Goal: Information Seeking & Learning: Learn about a topic

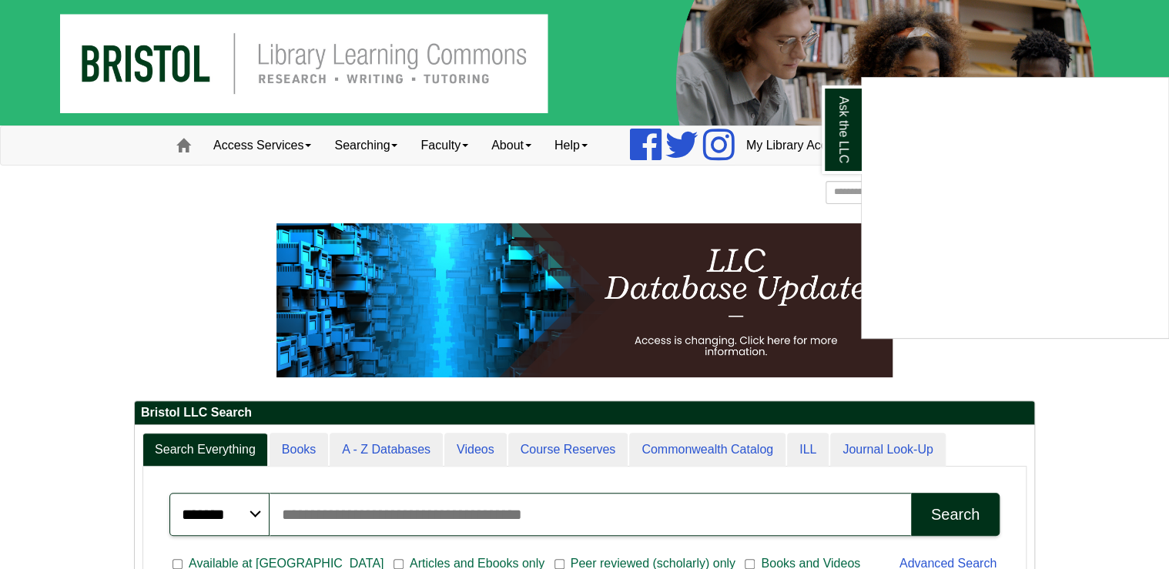
click at [1062, 392] on div "Ask the LLC" at bounding box center [584, 284] width 1169 height 569
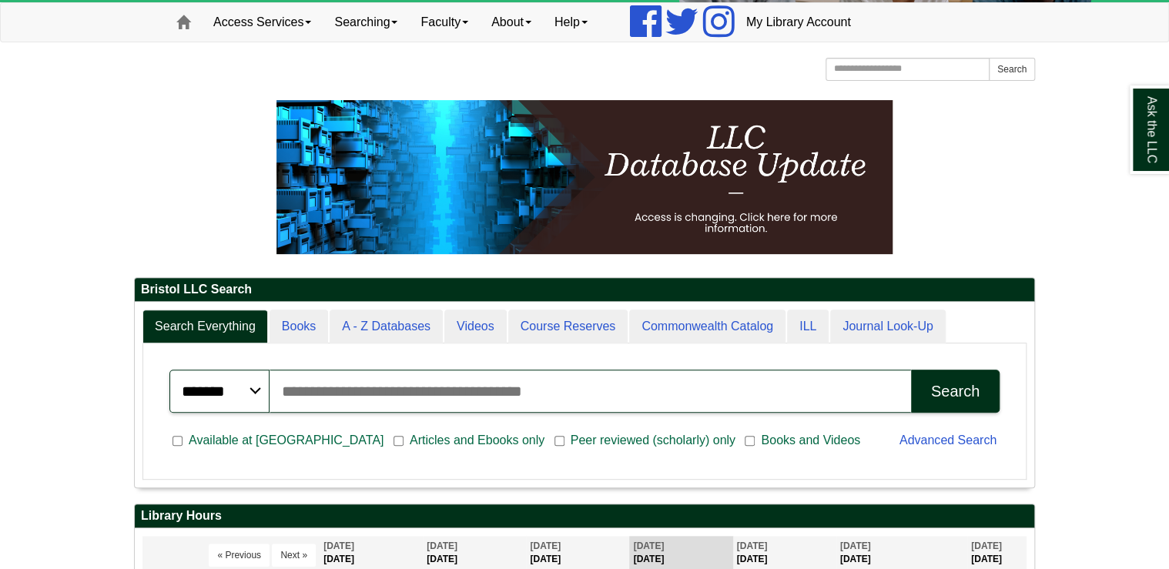
scroll to position [185, 899]
click at [255, 393] on select "******* ***** ******" at bounding box center [219, 391] width 100 height 43
select select "**"
click at [169, 370] on select "******* ***** ******" at bounding box center [219, 391] width 100 height 43
click at [312, 394] on input "Search articles, books, journals & more" at bounding box center [589, 391] width 641 height 43
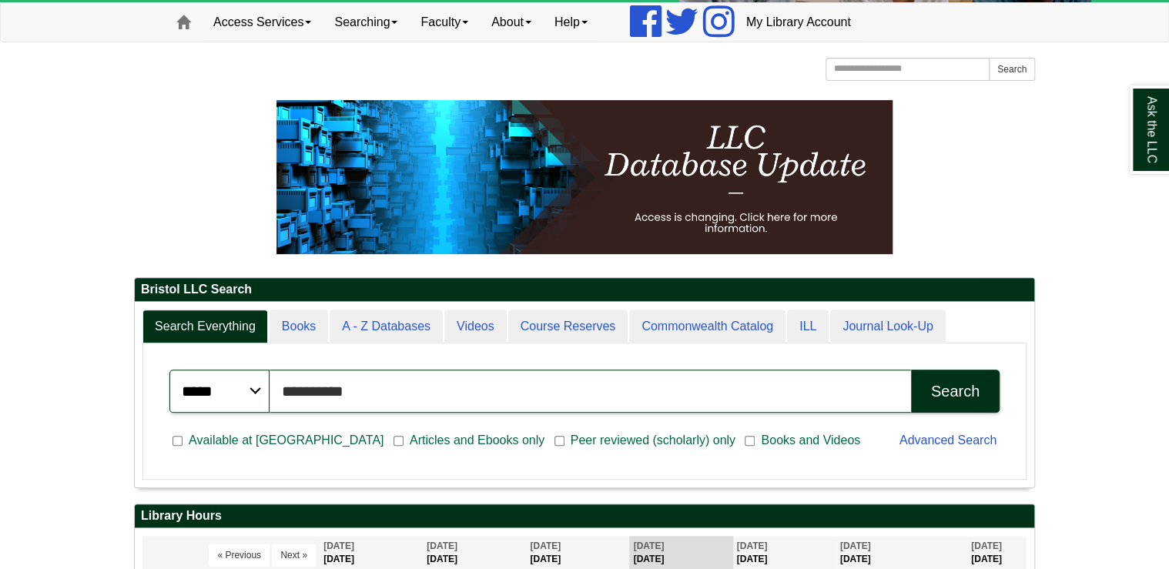
type input "**********"
click at [911, 370] on button "Search" at bounding box center [955, 391] width 89 height 43
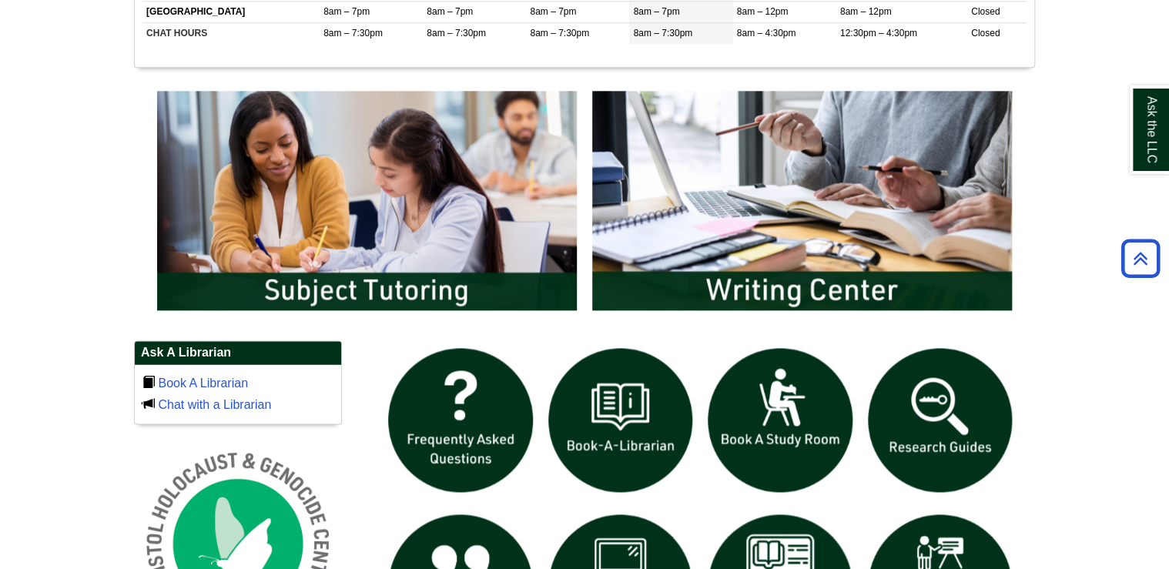
scroll to position [862, 0]
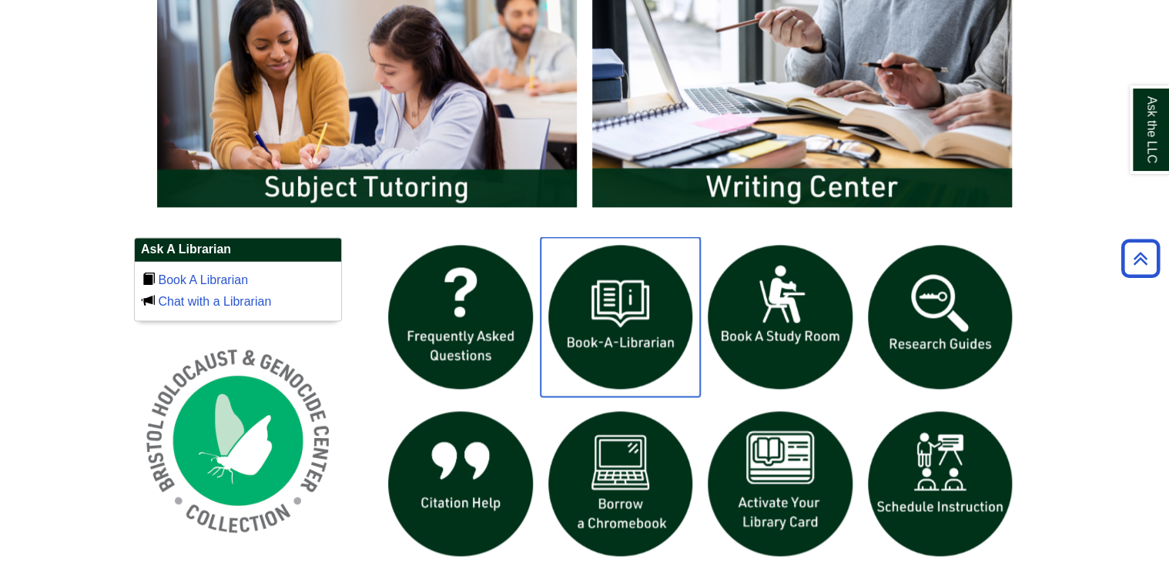
click at [595, 317] on img "slideshow" at bounding box center [620, 317] width 160 height 160
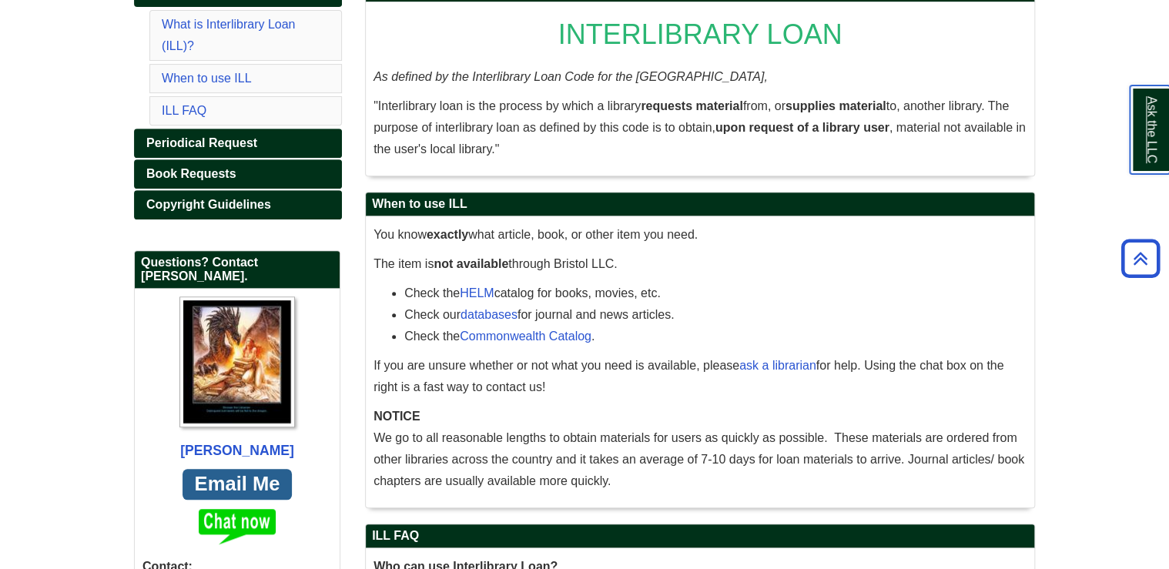
scroll to position [285, 0]
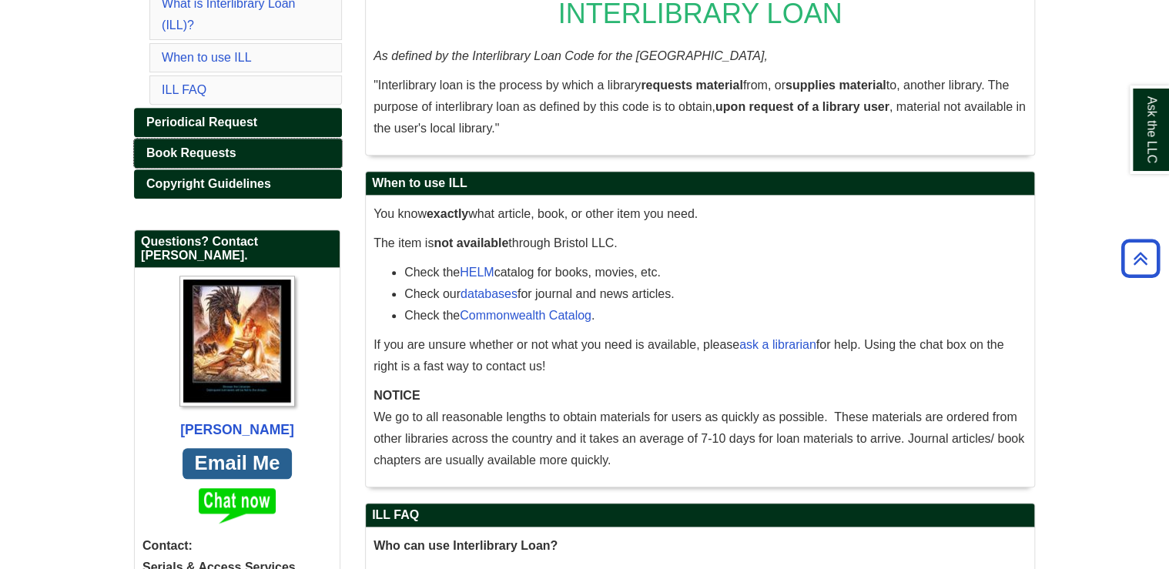
click at [195, 146] on span "Book Requests" at bounding box center [190, 152] width 89 height 13
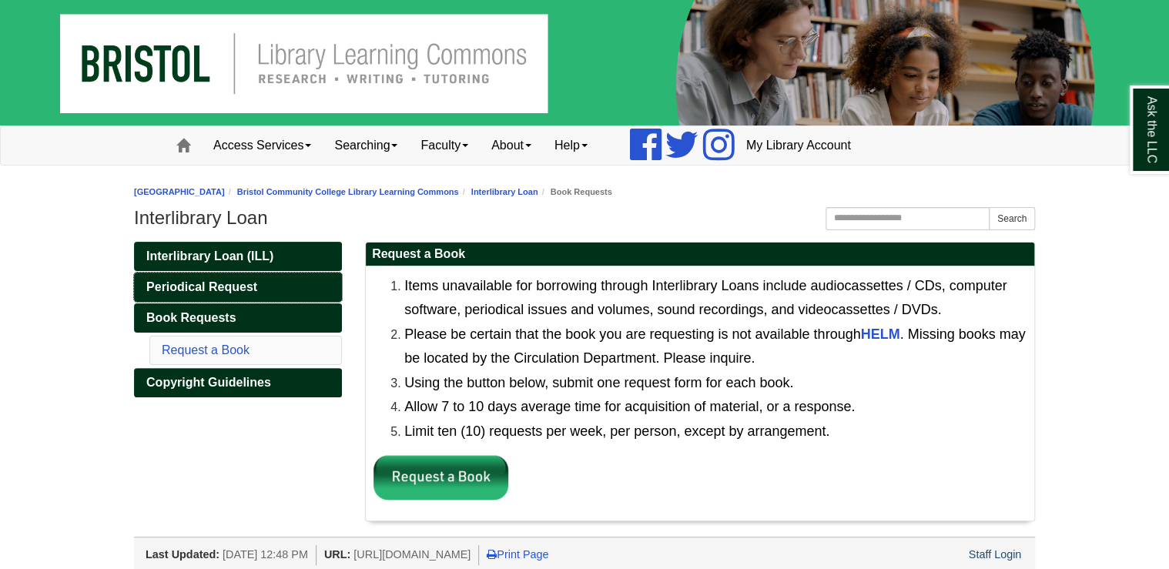
click at [202, 285] on span "Periodical Request" at bounding box center [201, 286] width 111 height 13
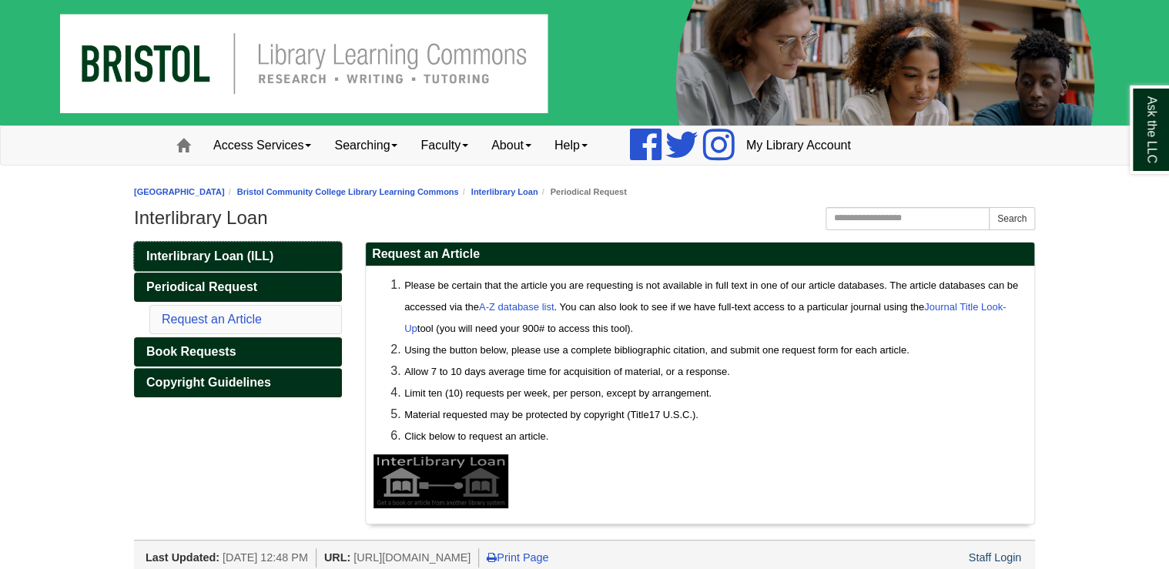
click at [232, 249] on span "Interlibrary Loan (ILL)" at bounding box center [209, 255] width 127 height 13
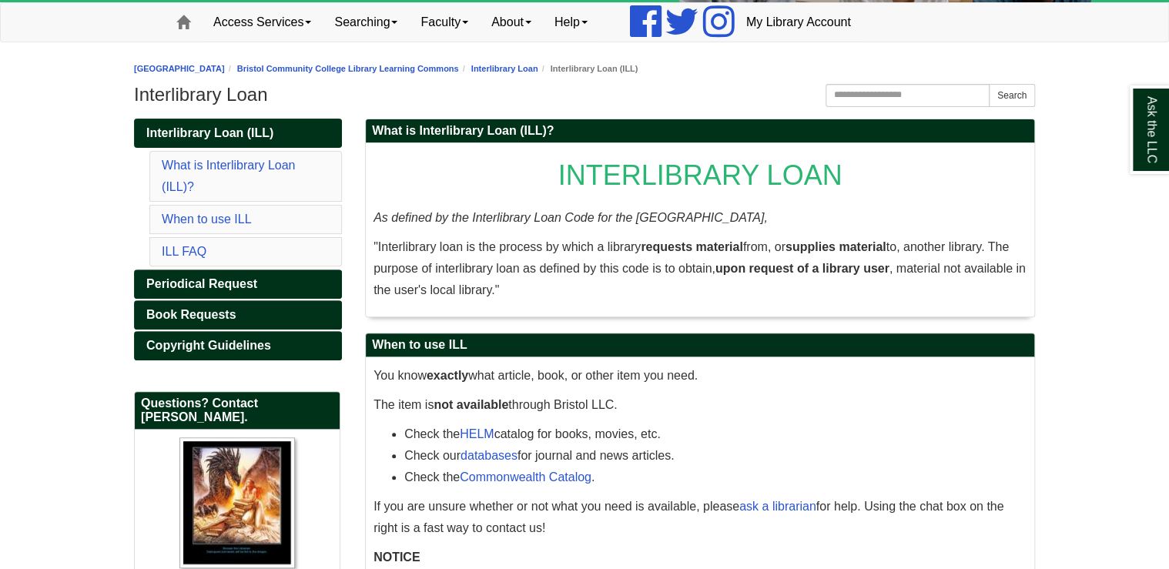
scroll to position [185, 0]
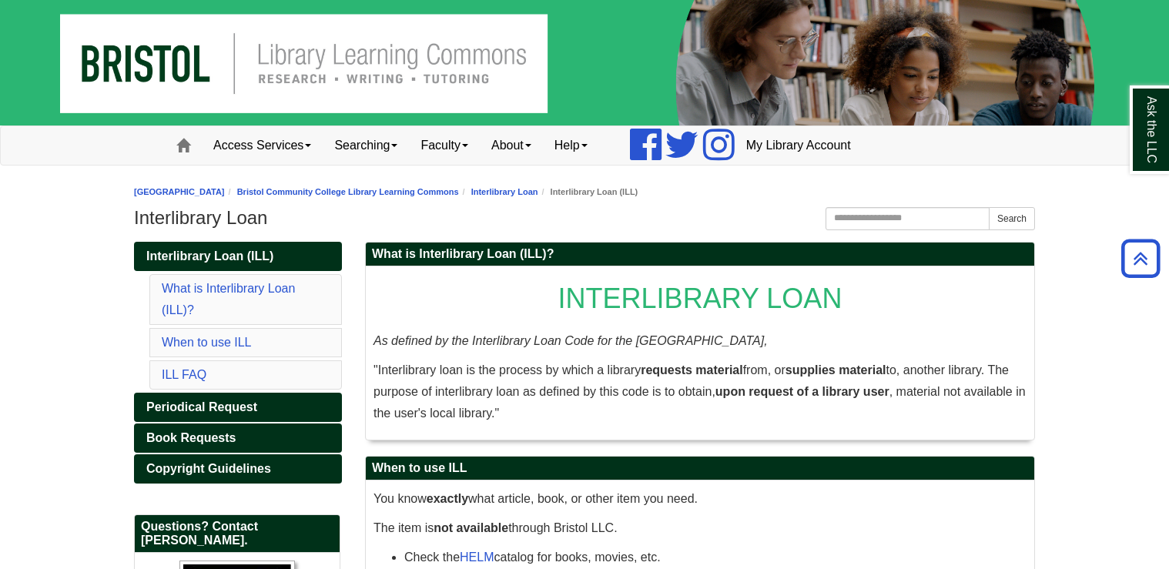
scroll to position [185, 0]
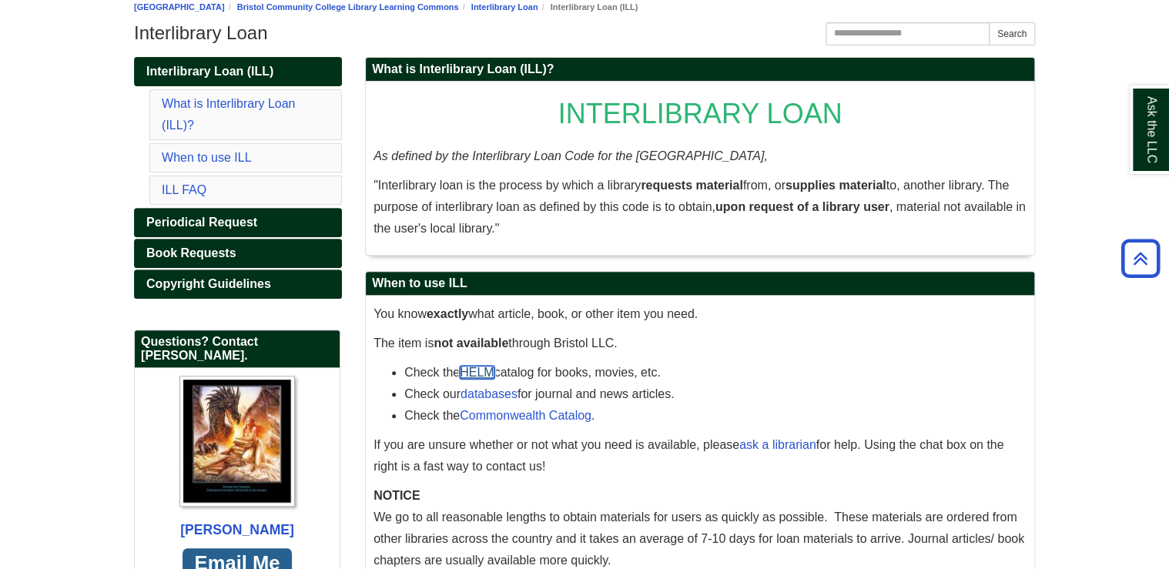
click at [485, 370] on link "HELM" at bounding box center [477, 372] width 34 height 13
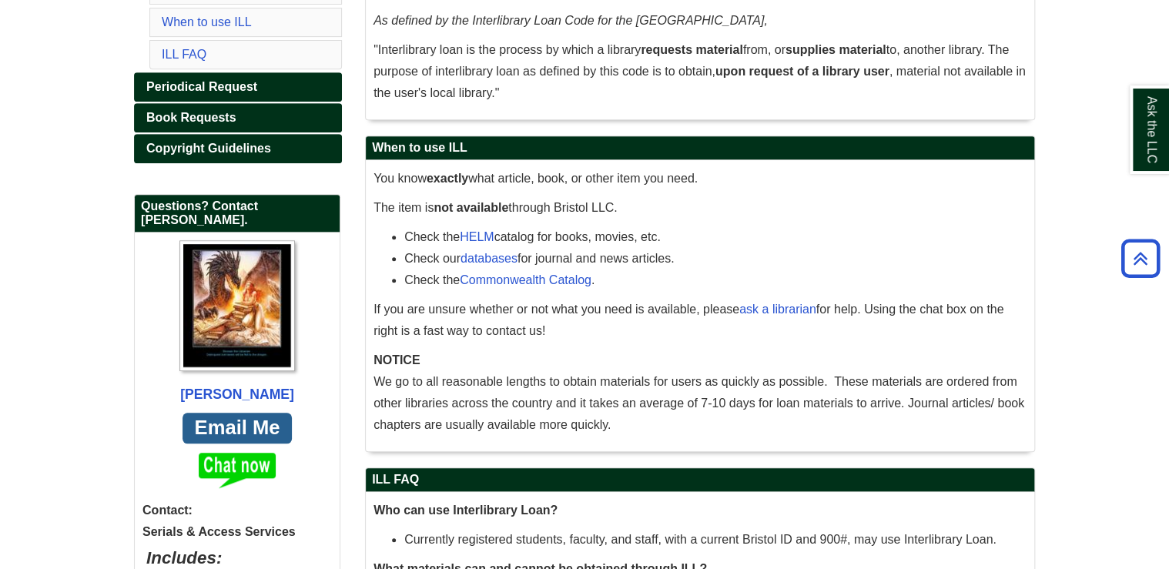
scroll to position [370, 0]
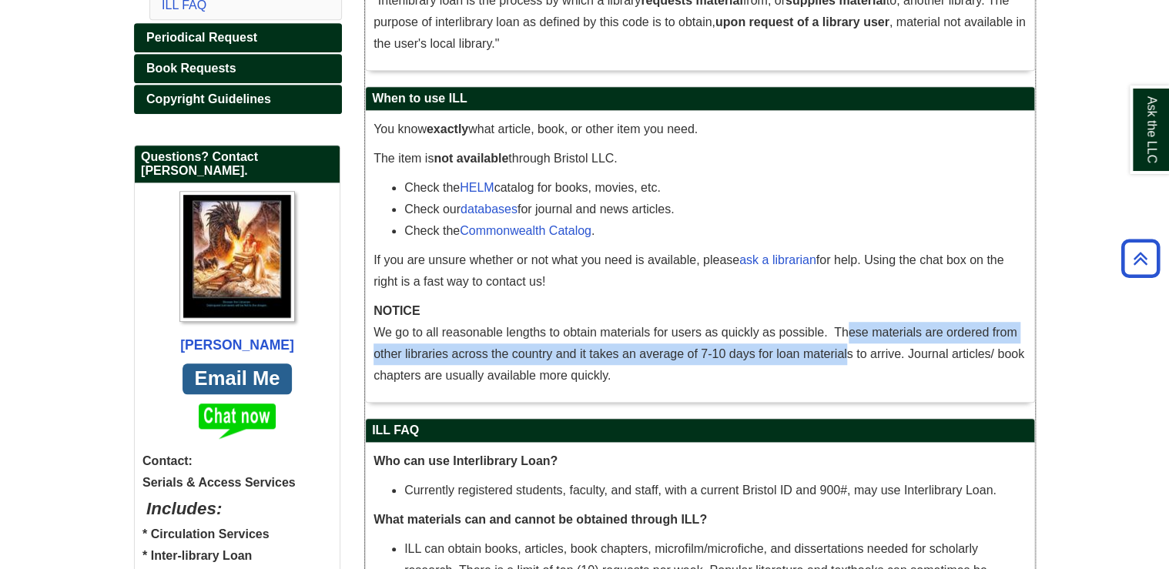
drag, startPoint x: 839, startPoint y: 326, endPoint x: 841, endPoint y: 347, distance: 20.9
click at [841, 347] on span "NOTICE We go to all reasonable lengths to obtain materials for users as quickly…" at bounding box center [698, 343] width 650 height 78
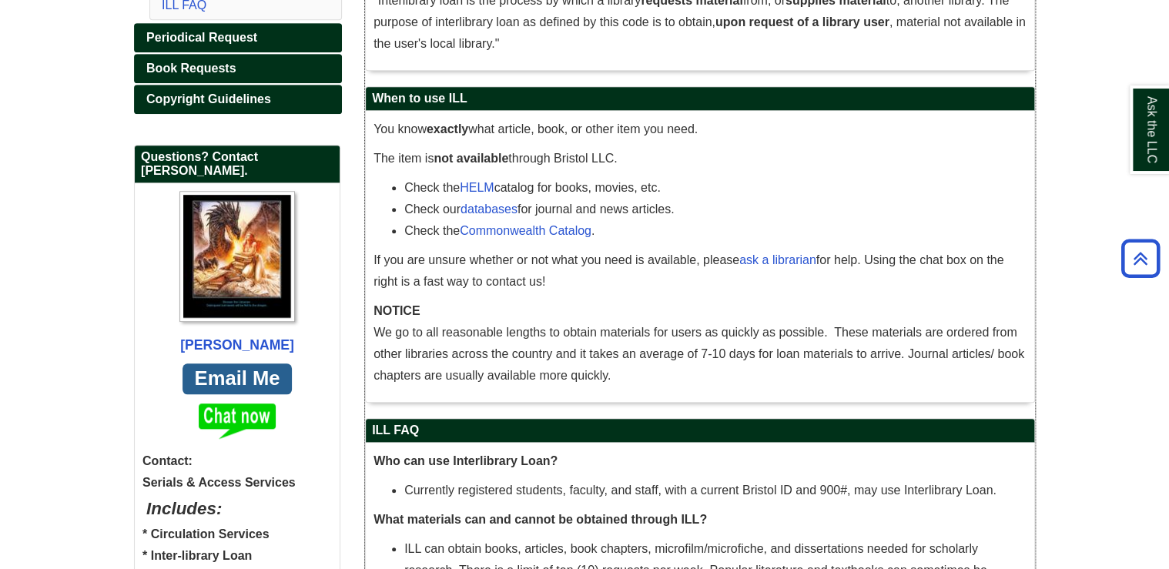
click at [634, 289] on p "If you are unsure whether or not what you need is available, please ask a libra…" at bounding box center [699, 270] width 653 height 43
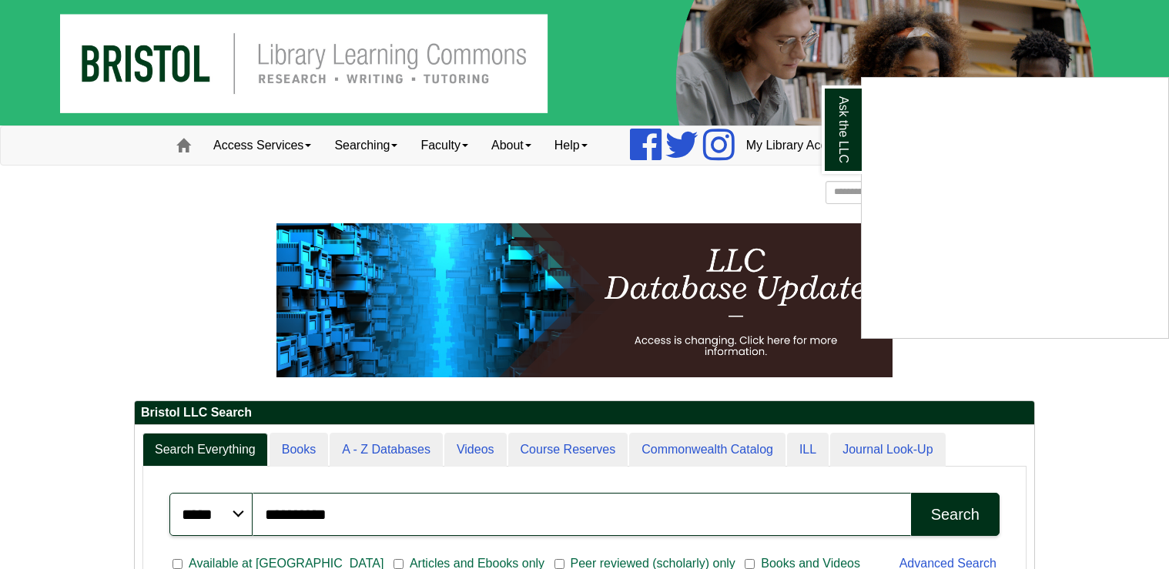
select select "**"
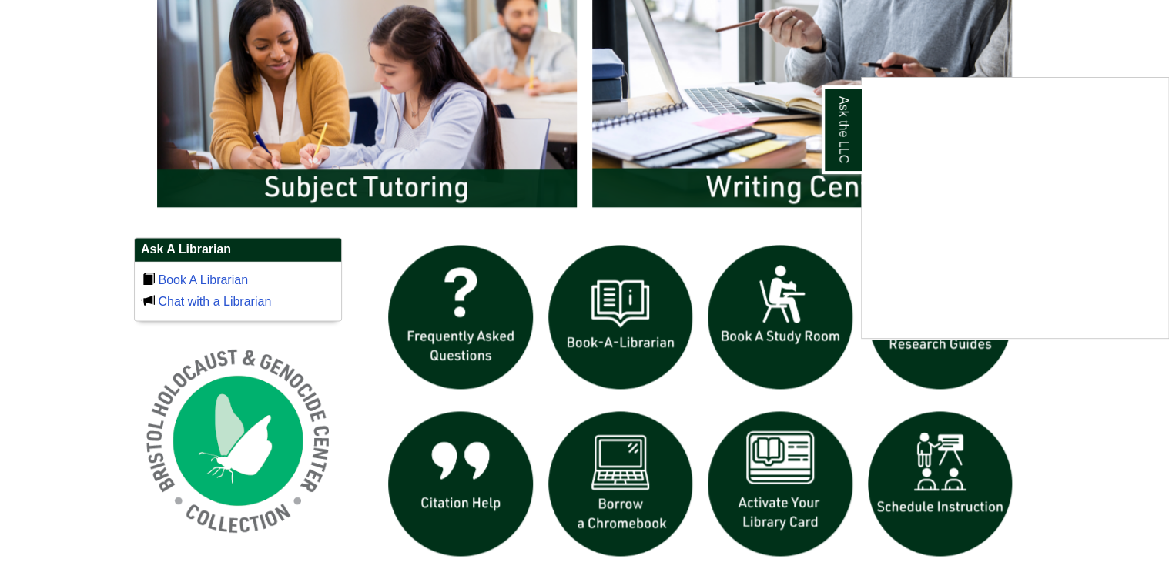
click at [804, 481] on div "Ask the LLC" at bounding box center [584, 284] width 1169 height 569
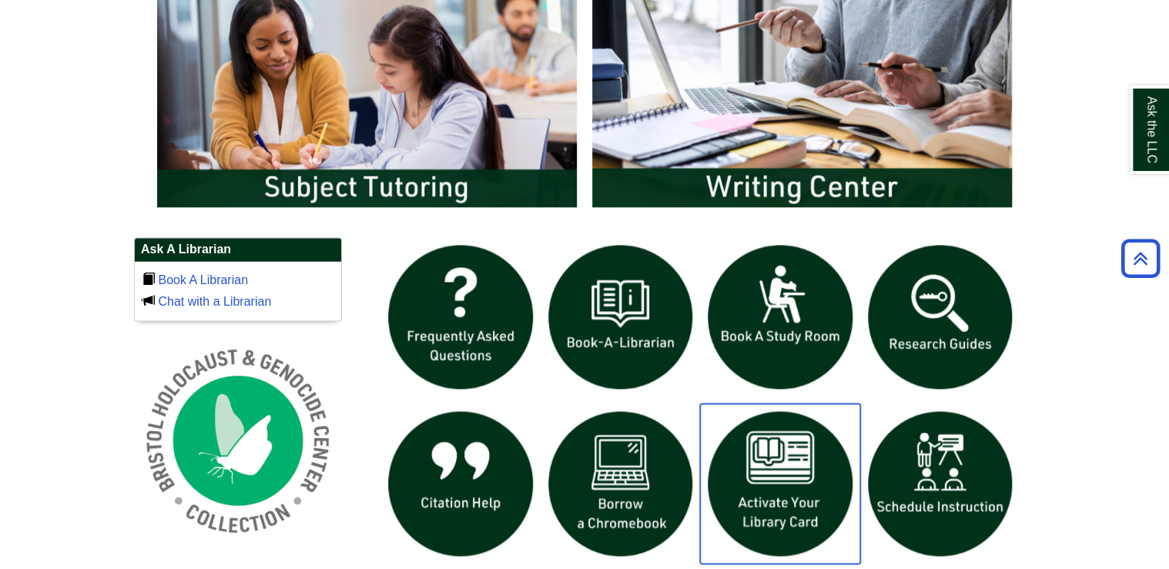
click at [799, 482] on img "slideshow" at bounding box center [780, 483] width 160 height 160
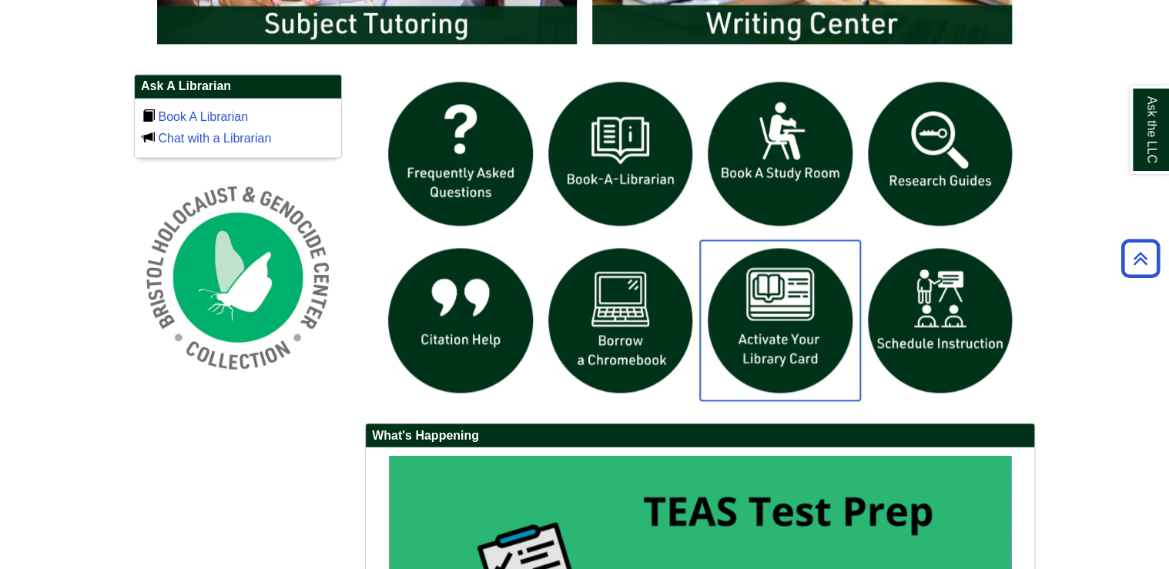
scroll to position [1047, 0]
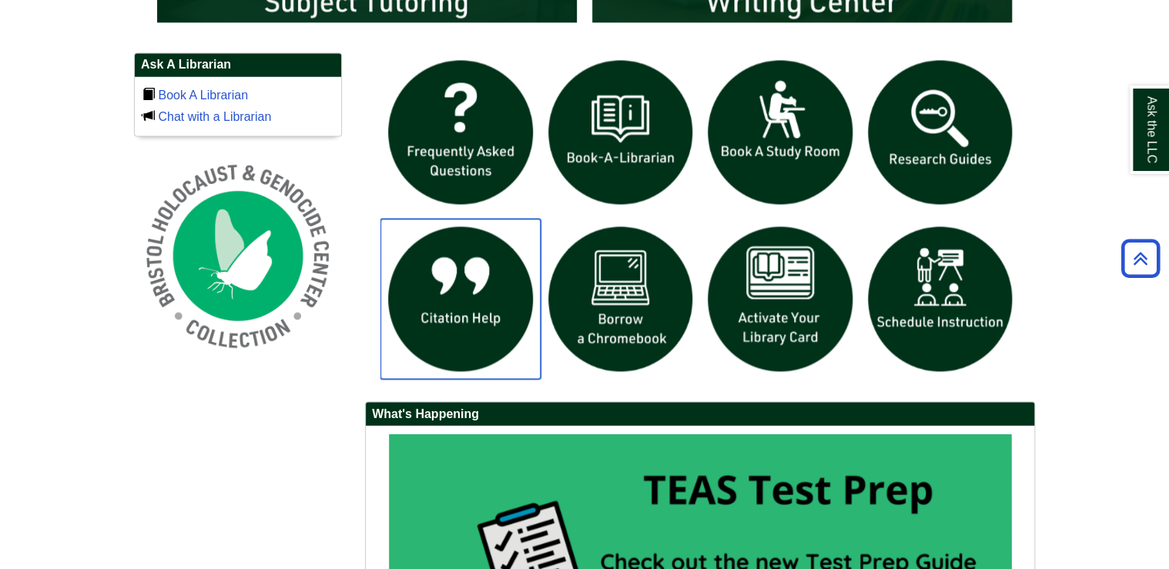
click at [493, 313] on img "slideshow" at bounding box center [460, 299] width 160 height 160
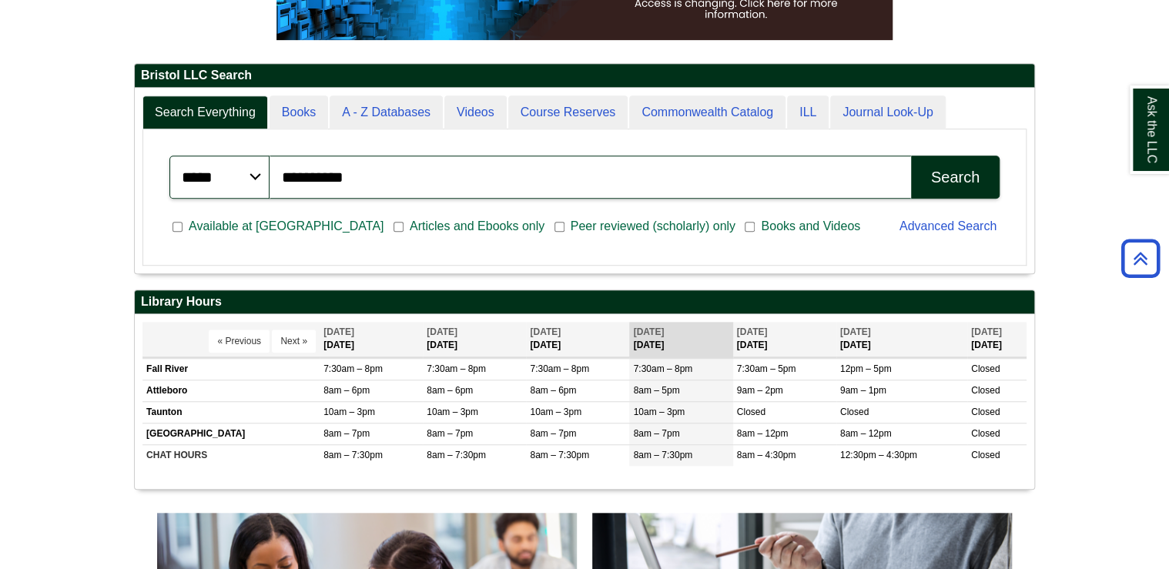
scroll to position [316, 0]
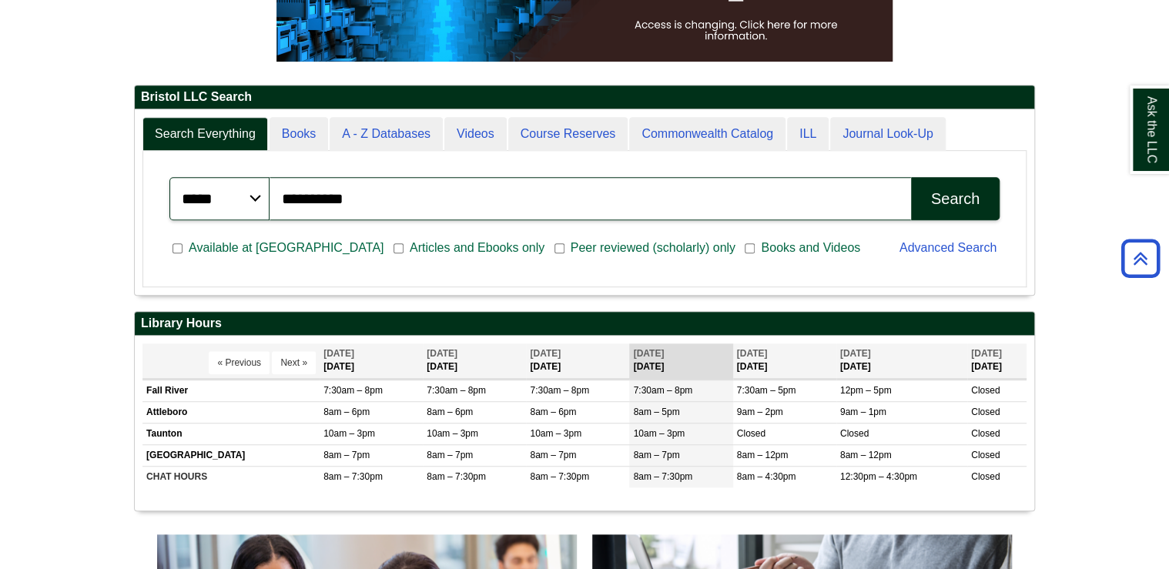
click at [964, 203] on div "Search" at bounding box center [955, 199] width 48 height 18
drag, startPoint x: 399, startPoint y: 199, endPoint x: 229, endPoint y: 197, distance: 169.4
click at [229, 197] on div "**********" at bounding box center [584, 198] width 830 height 43
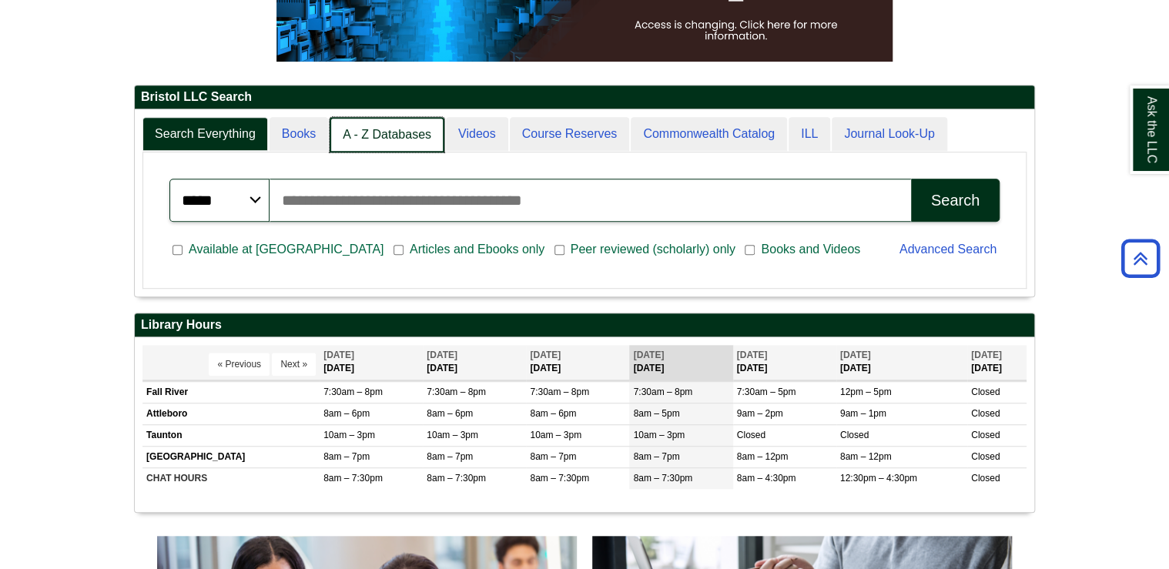
scroll to position [8, 7]
click at [359, 142] on link "A - Z Databases" at bounding box center [386, 135] width 115 height 36
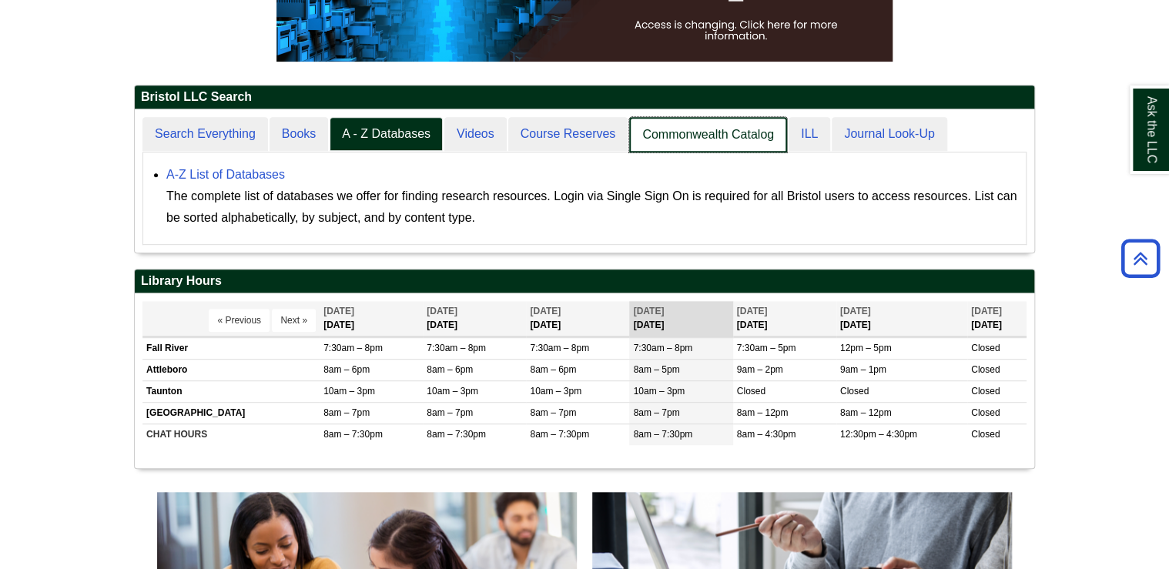
scroll to position [142, 899]
click at [674, 134] on link "Commonwealth Catalog" at bounding box center [708, 135] width 158 height 36
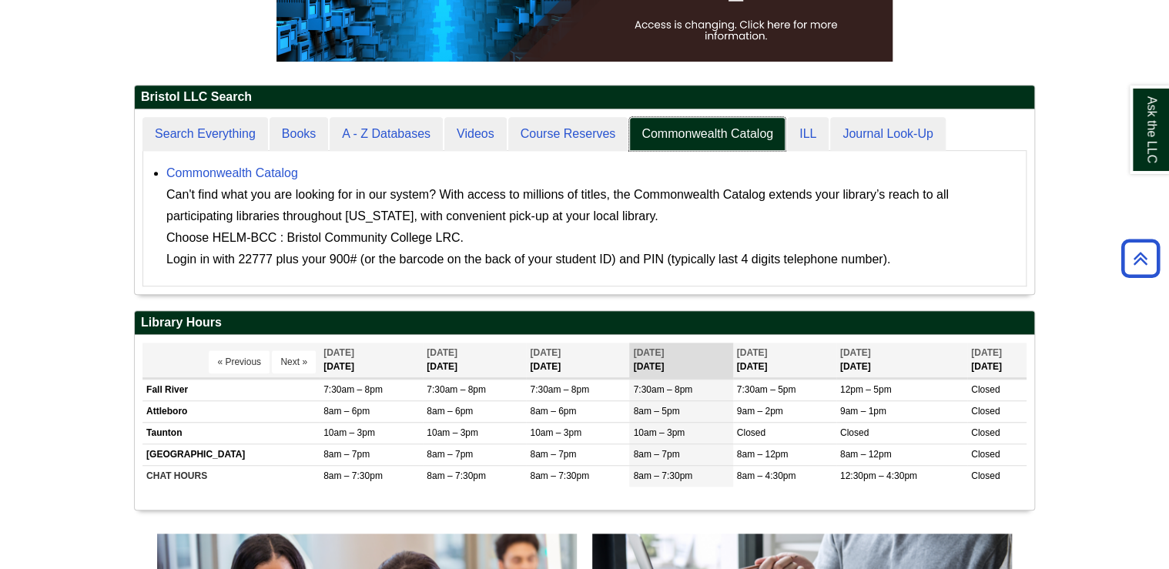
scroll to position [185, 899]
drag, startPoint x: 370, startPoint y: 213, endPoint x: 610, endPoint y: 223, distance: 240.4
click at [610, 223] on div "Can't find what you are looking for in our system? With access to millions of t…" at bounding box center [591, 227] width 851 height 86
drag, startPoint x: 610, startPoint y: 223, endPoint x: 654, endPoint y: 219, distance: 44.8
click at [654, 219] on div "Can't find what you are looking for in our system? With access to millions of t…" at bounding box center [591, 227] width 851 height 86
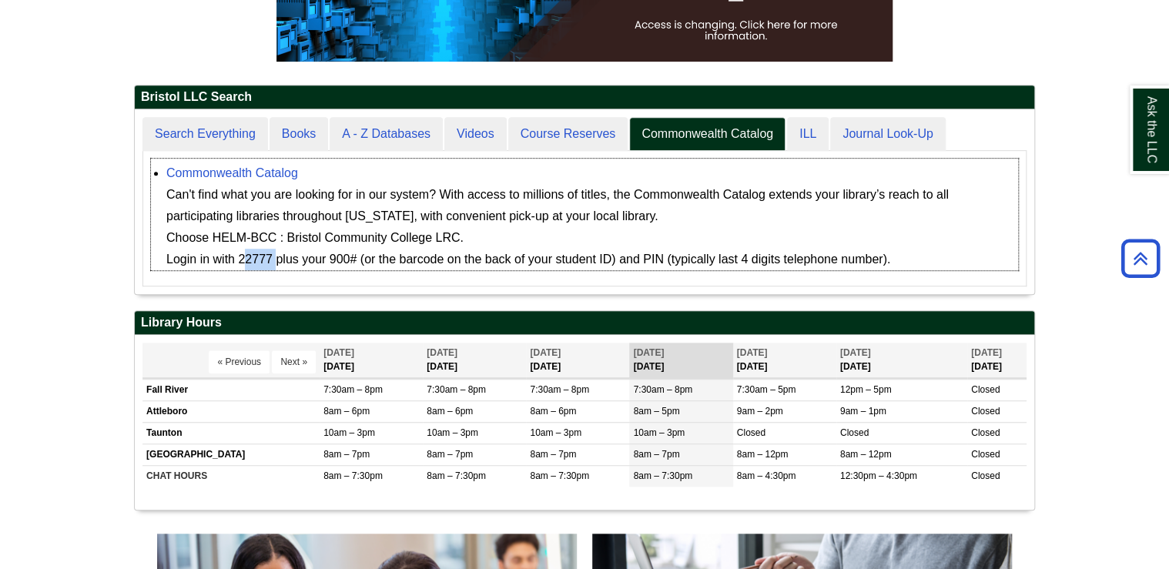
drag, startPoint x: 236, startPoint y: 254, endPoint x: 273, endPoint y: 262, distance: 37.0
click at [273, 262] on div "Can't find what you are looking for in our system? With access to millions of t…" at bounding box center [591, 227] width 851 height 86
click at [740, 229] on div "Can't find what you are looking for in our system? With access to millions of t…" at bounding box center [591, 227] width 851 height 86
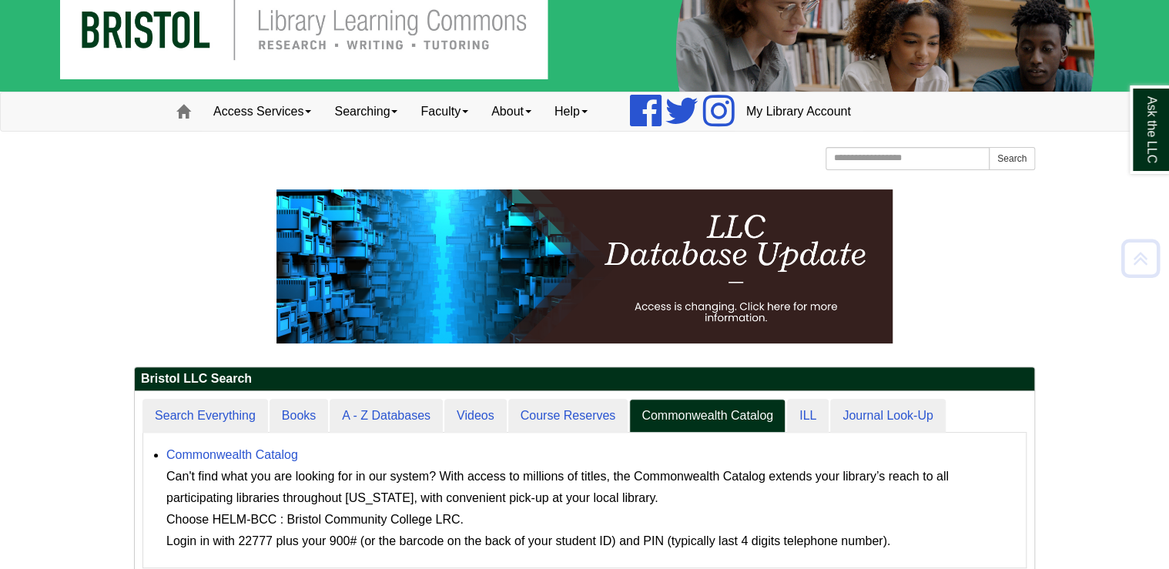
scroll to position [0, 0]
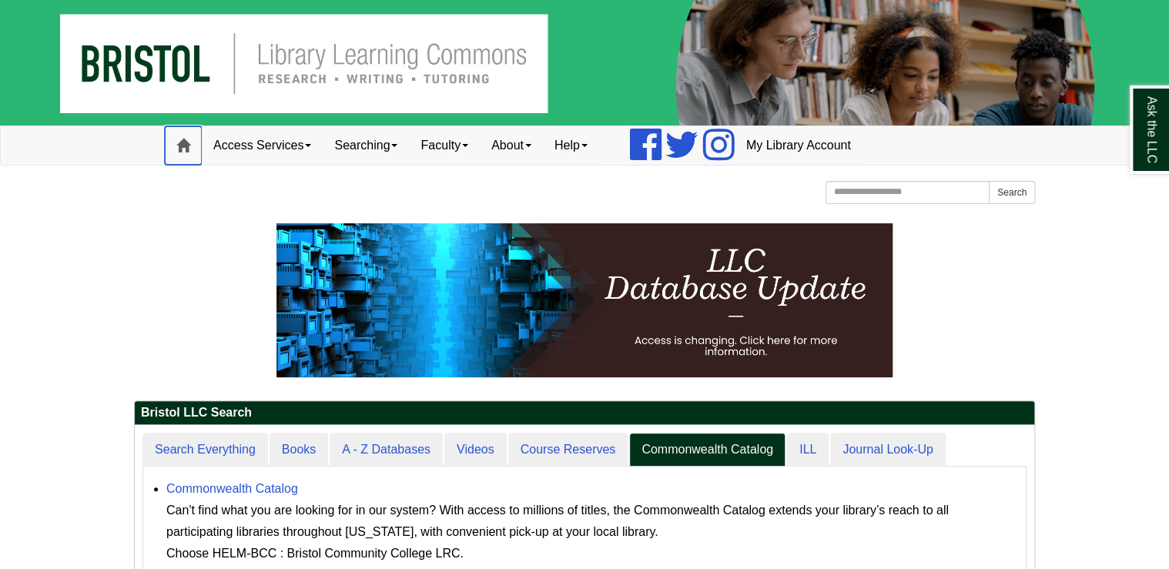
click at [191, 143] on link "Home" at bounding box center [183, 145] width 37 height 38
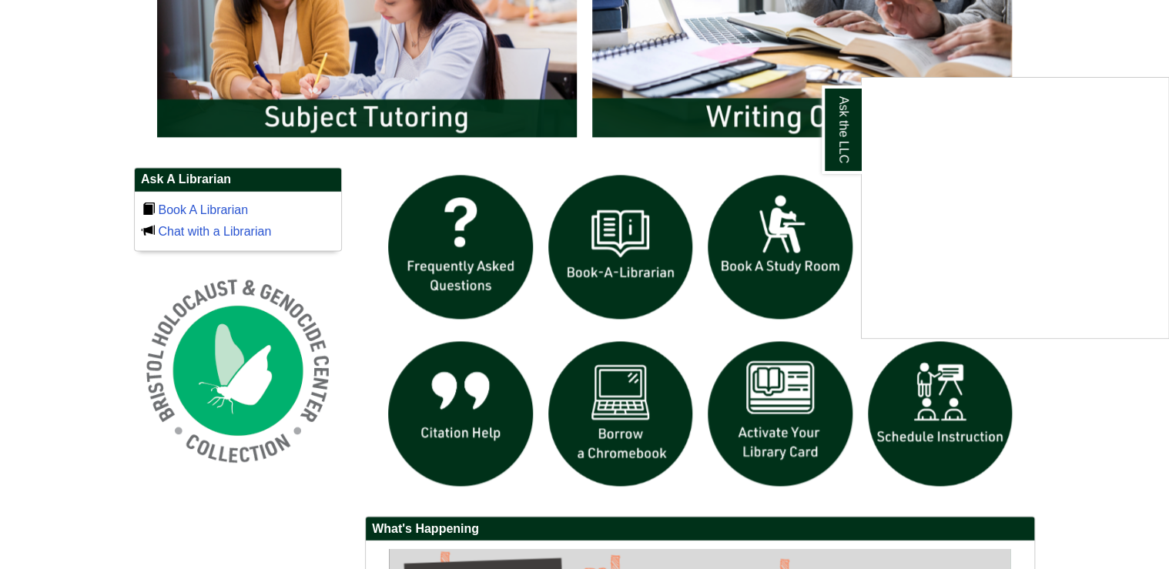
scroll to position [931, 0]
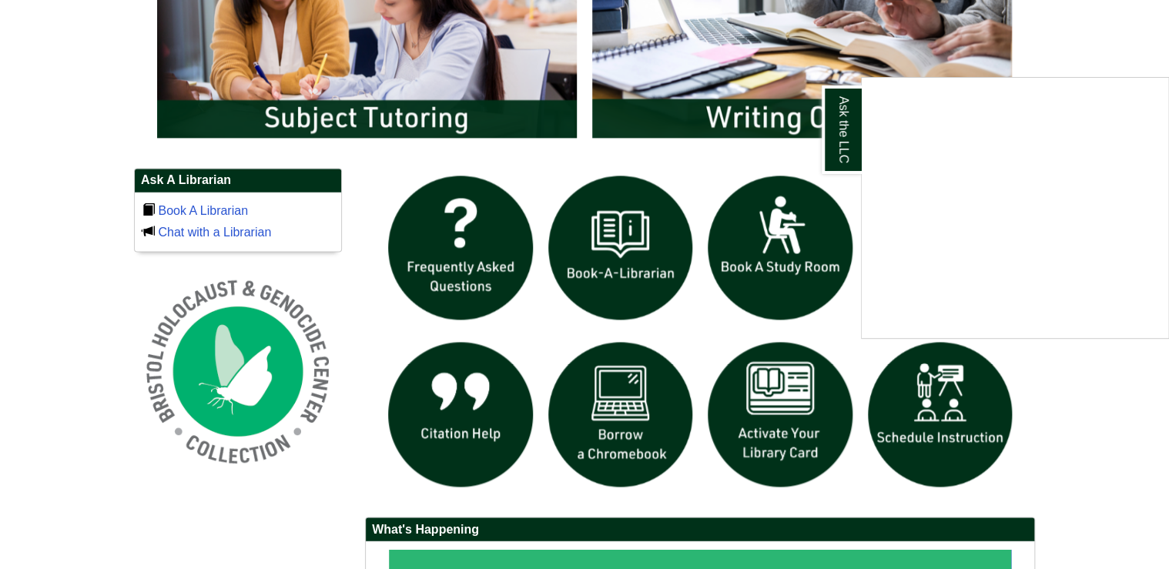
click at [192, 208] on div "Ask the LLC" at bounding box center [584, 284] width 1169 height 569
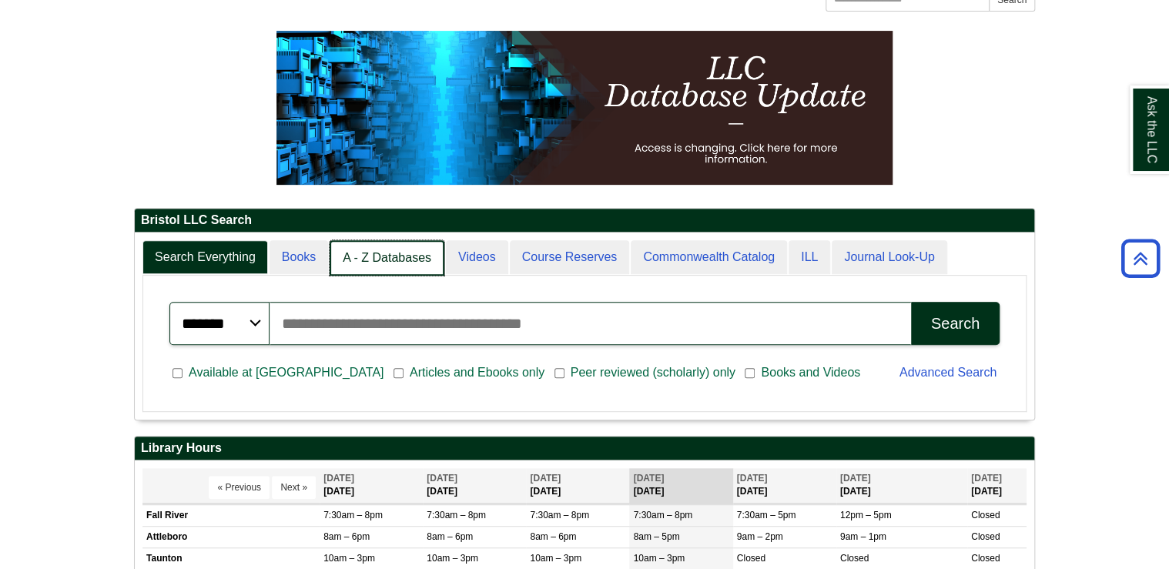
scroll to position [8, 7]
click at [368, 262] on link "A - Z Databases" at bounding box center [386, 258] width 115 height 36
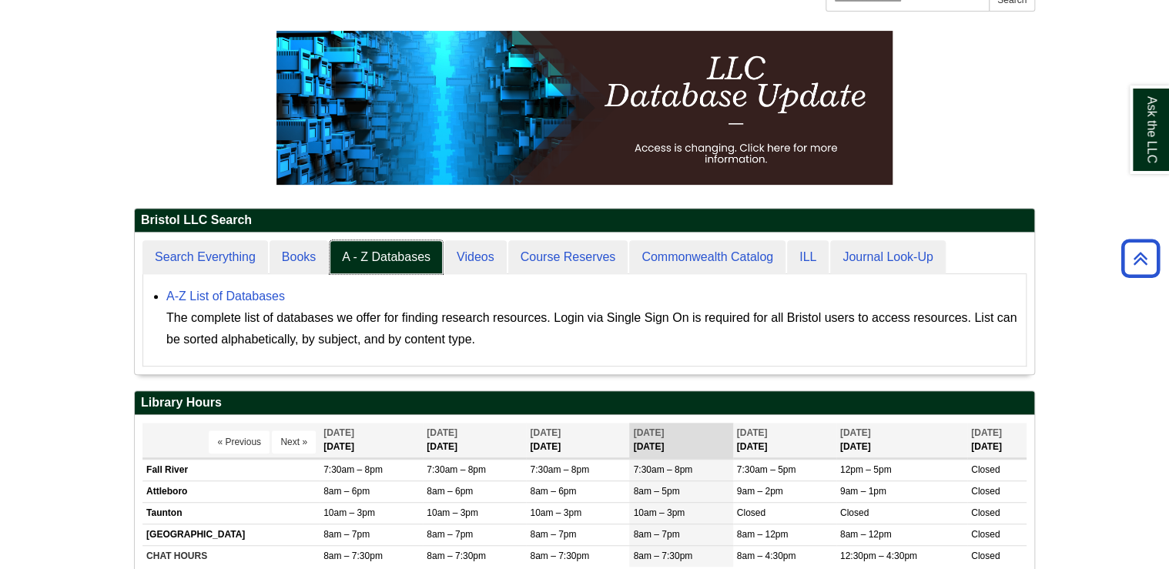
scroll to position [142, 899]
click at [239, 297] on link "A-Z List of Databases" at bounding box center [225, 295] width 119 height 13
